Goal: Transaction & Acquisition: Register for event/course

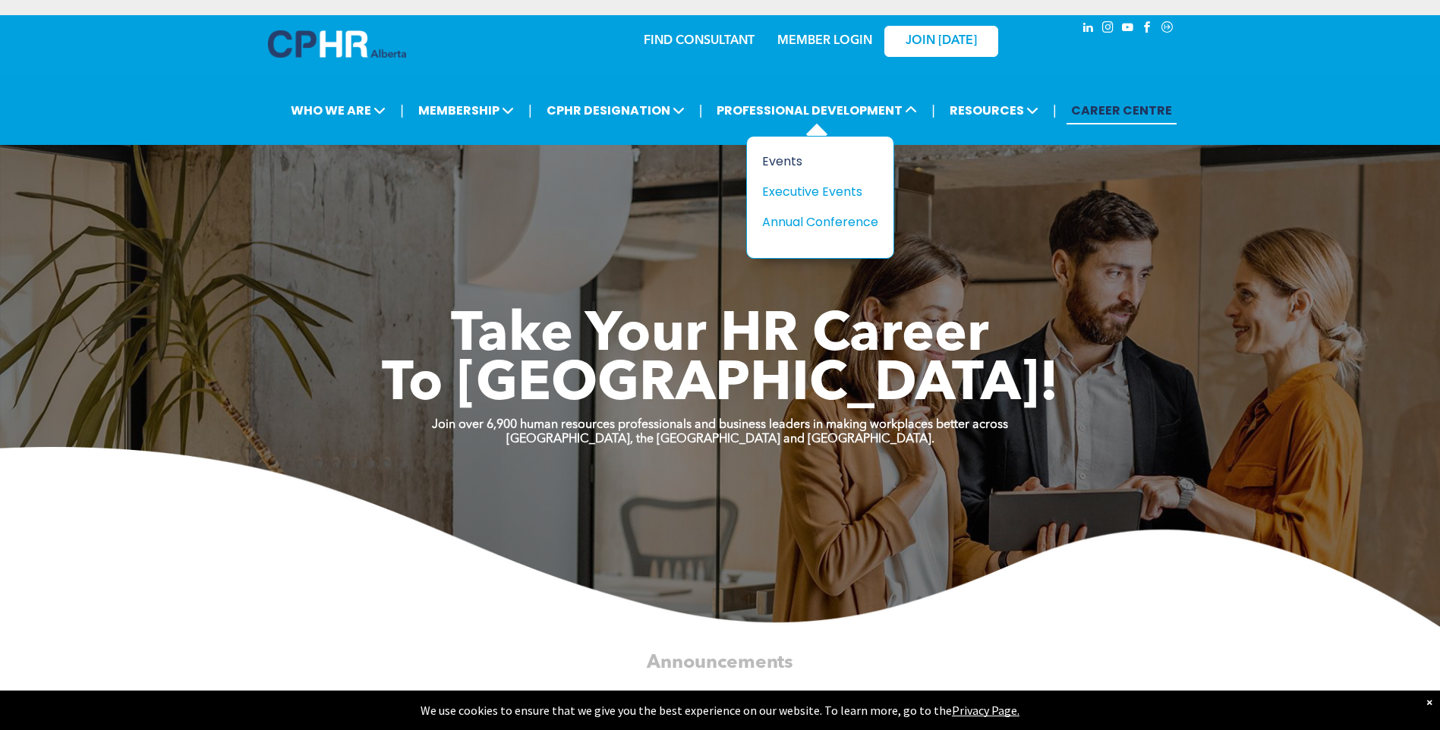
click at [790, 158] on div "Events" at bounding box center [814, 161] width 105 height 19
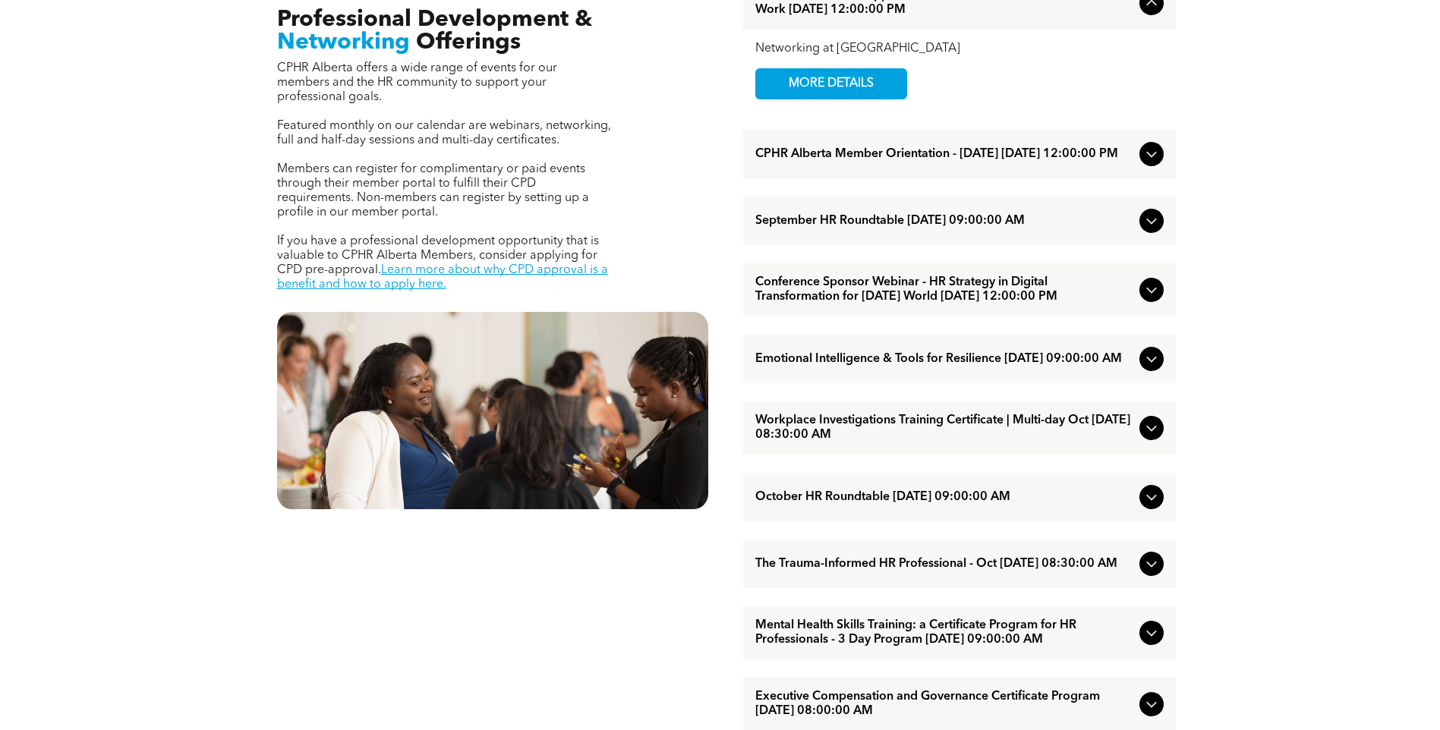
scroll to position [607, 0]
click at [951, 442] on span "Workplace Investigations Training Certificate | Multi-day Oct October/07/2025 0…" at bounding box center [945, 427] width 378 height 29
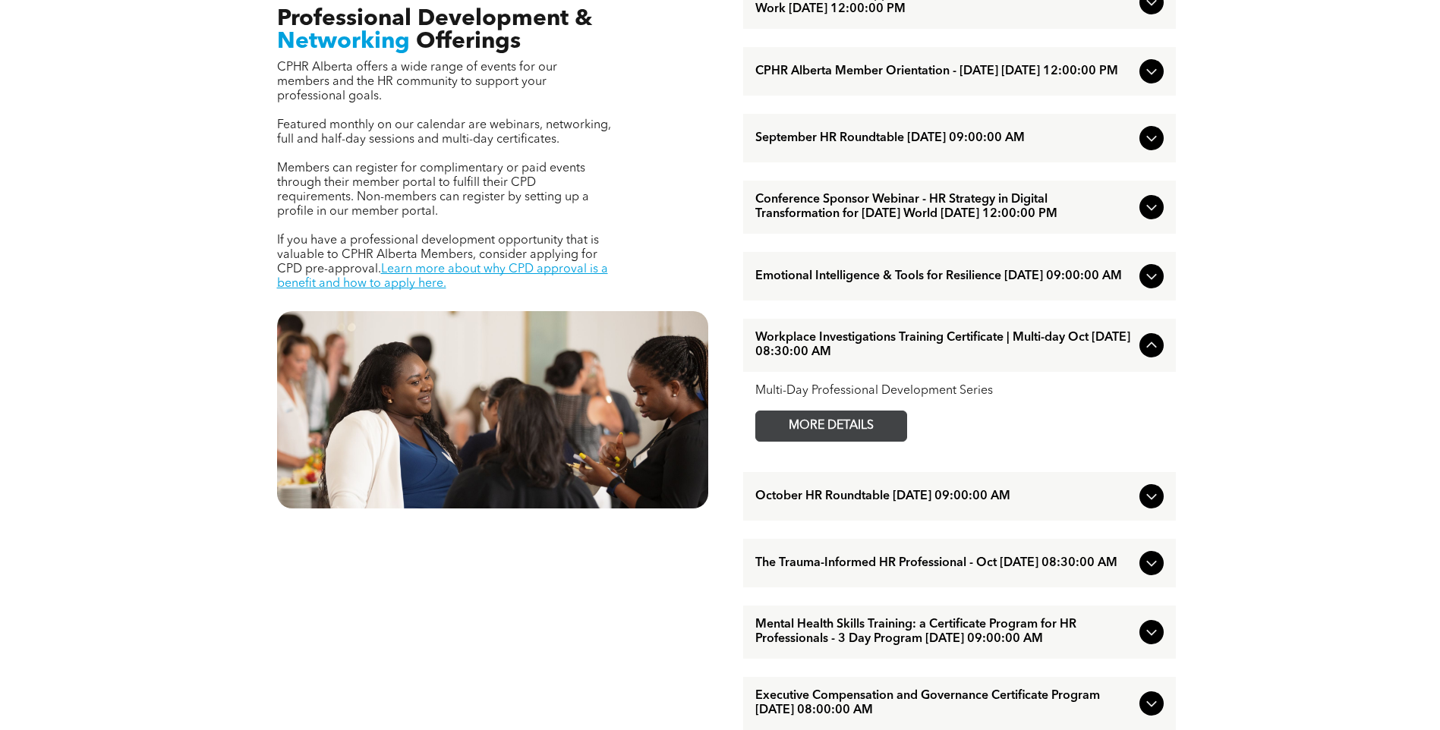
click at [863, 441] on span "MORE DETAILS" at bounding box center [831, 427] width 120 height 30
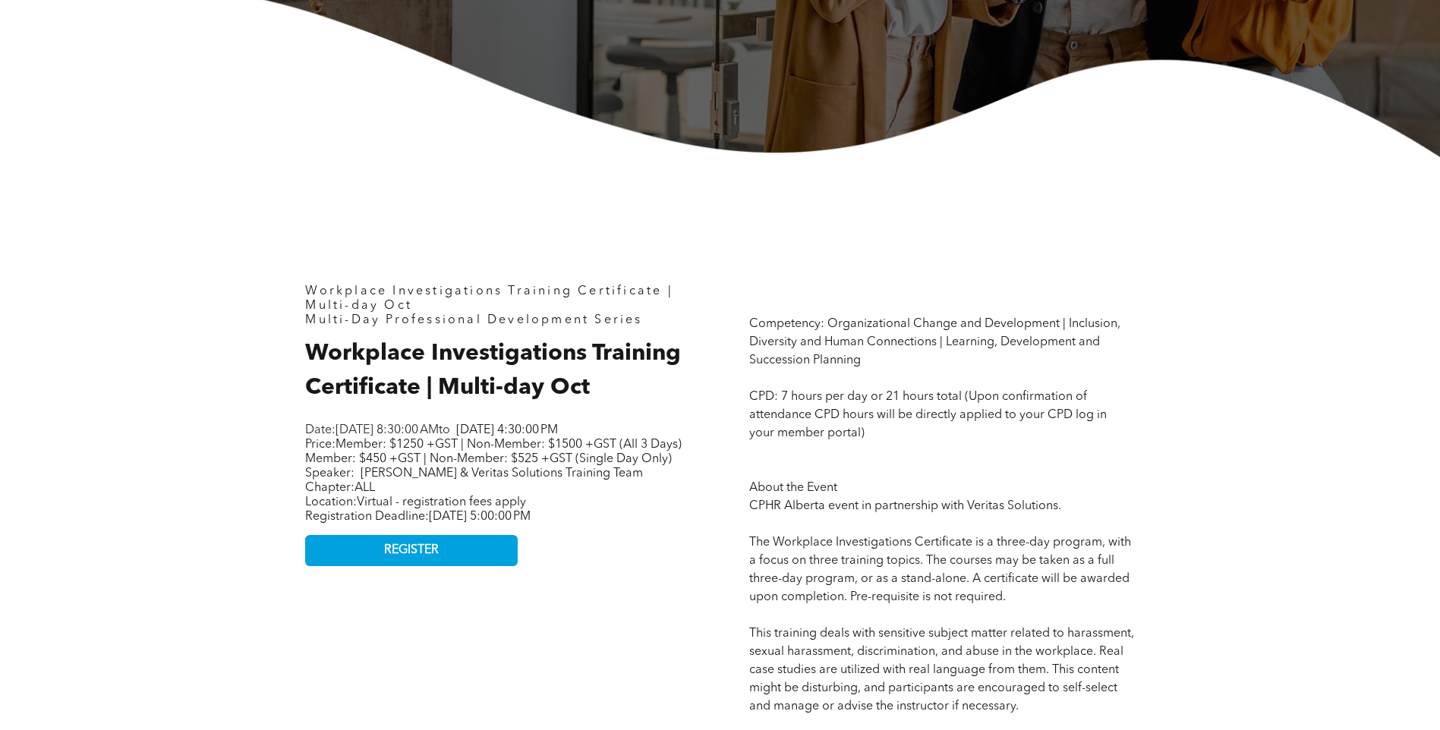
scroll to position [607, 0]
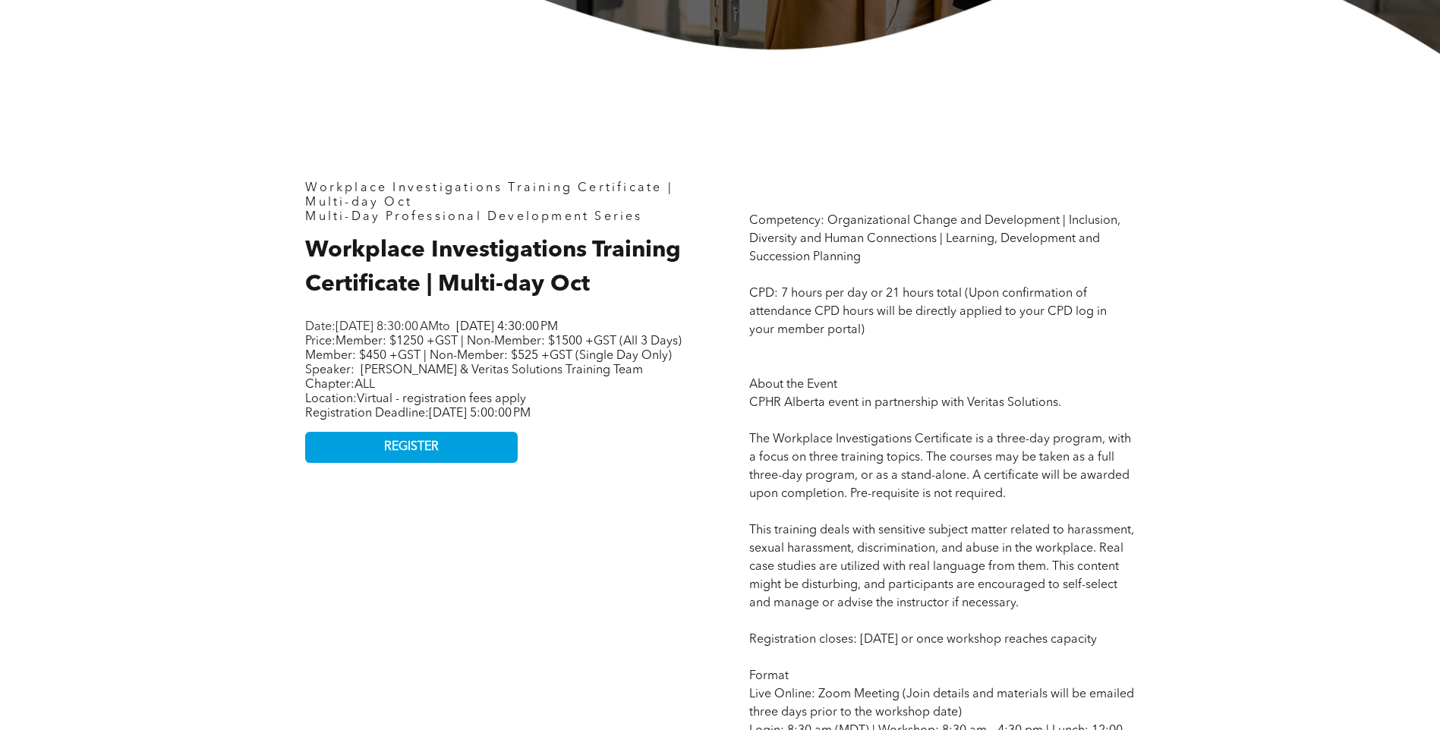
click at [447, 463] on link "REGISTER" at bounding box center [411, 447] width 213 height 31
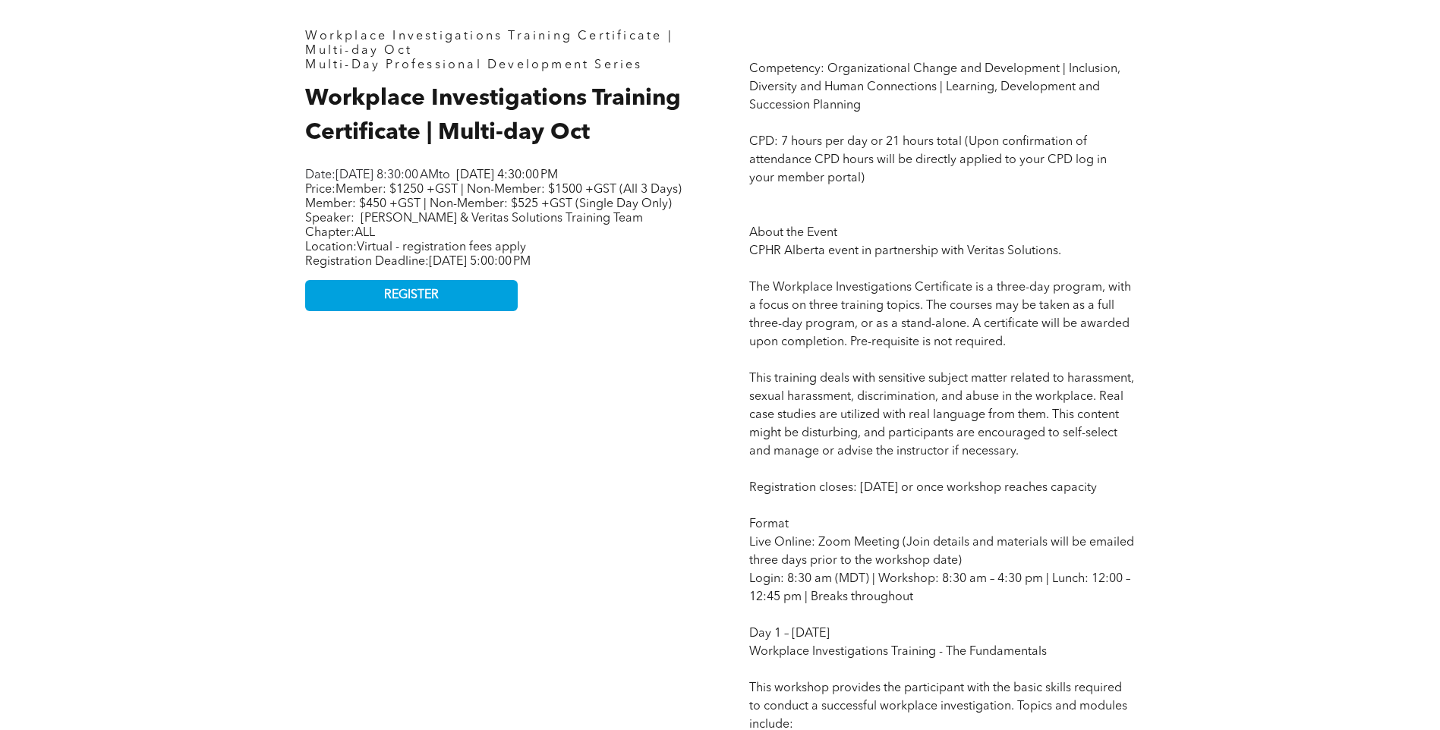
scroll to position [683, 0]
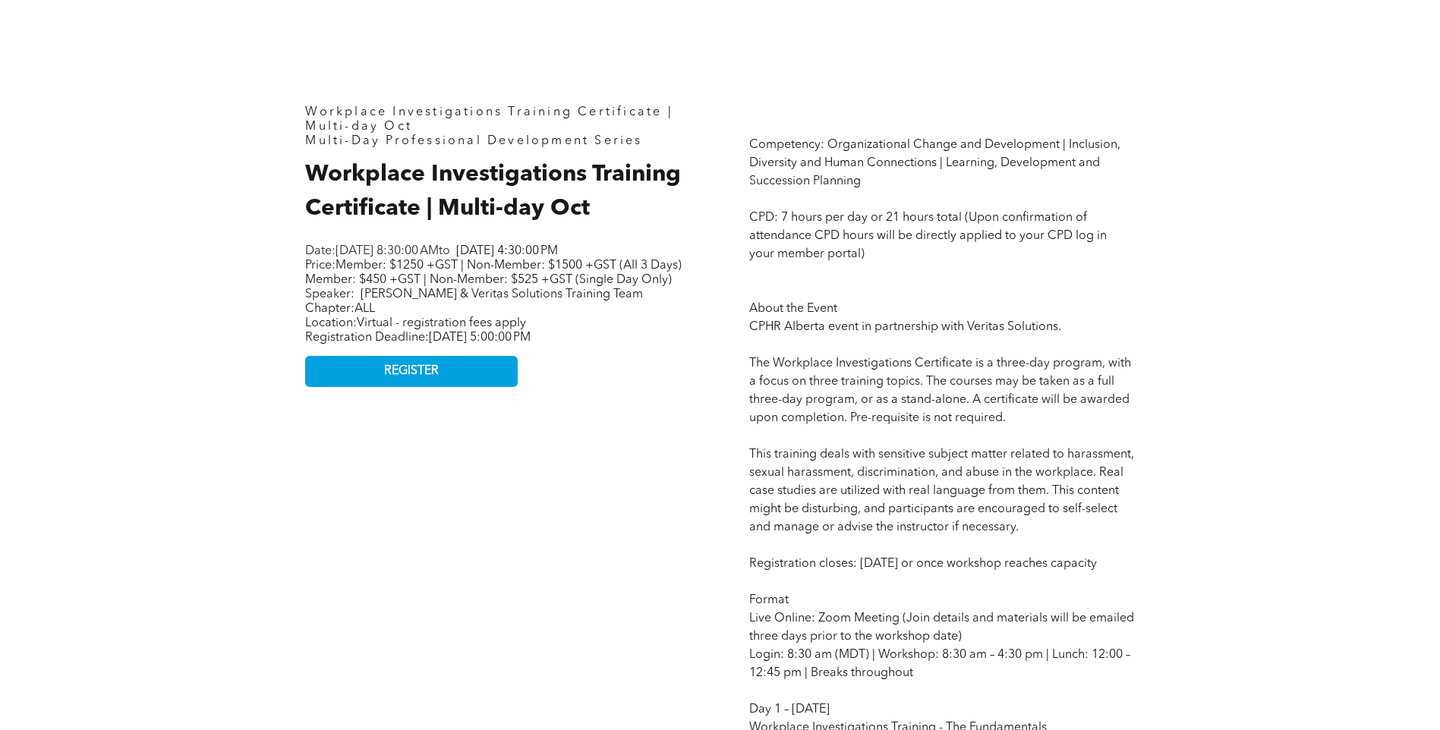
click at [406, 379] on span "REGISTER" at bounding box center [411, 371] width 55 height 14
